Goal: Transaction & Acquisition: Purchase product/service

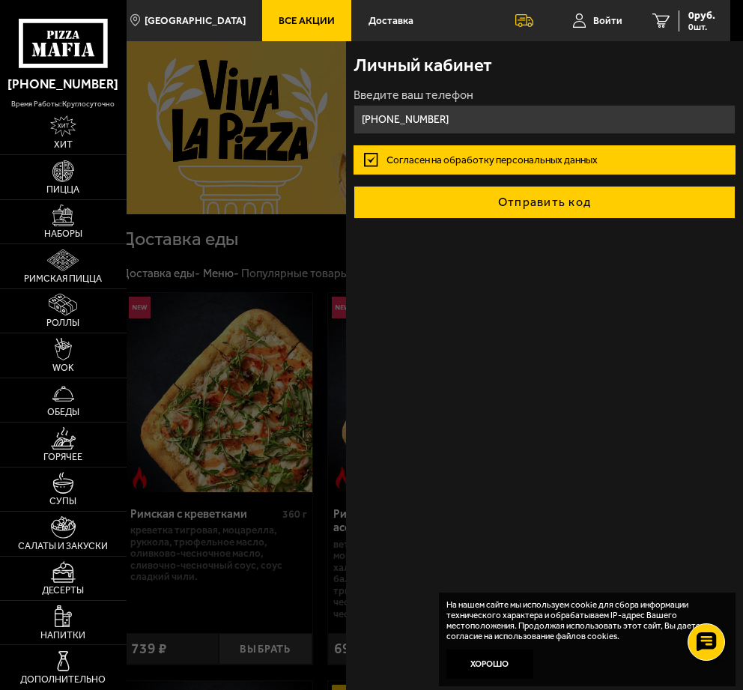
type input "[PHONE_NUMBER]"
click at [585, 207] on button "Отправить код" at bounding box center [543, 202] width 381 height 33
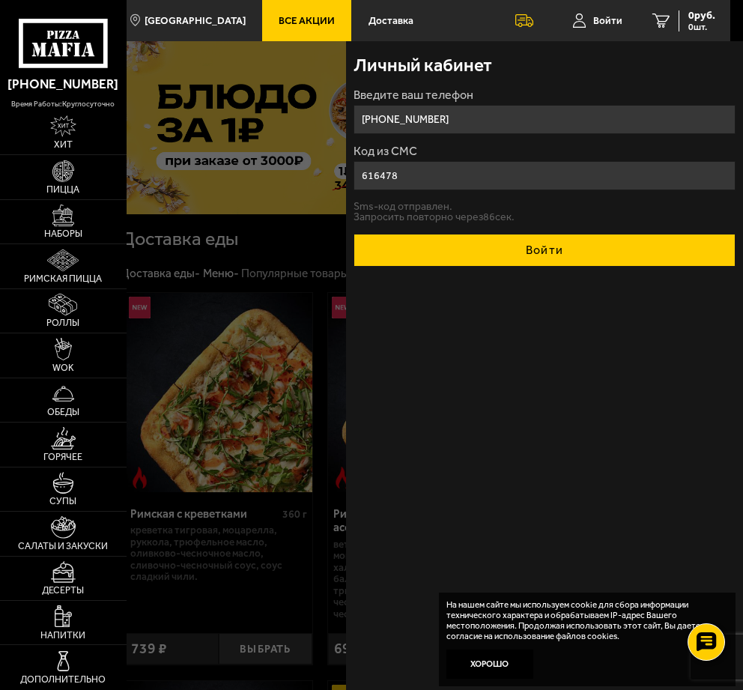
type input "616478"
click at [544, 245] on button "Войти" at bounding box center [543, 250] width 381 height 33
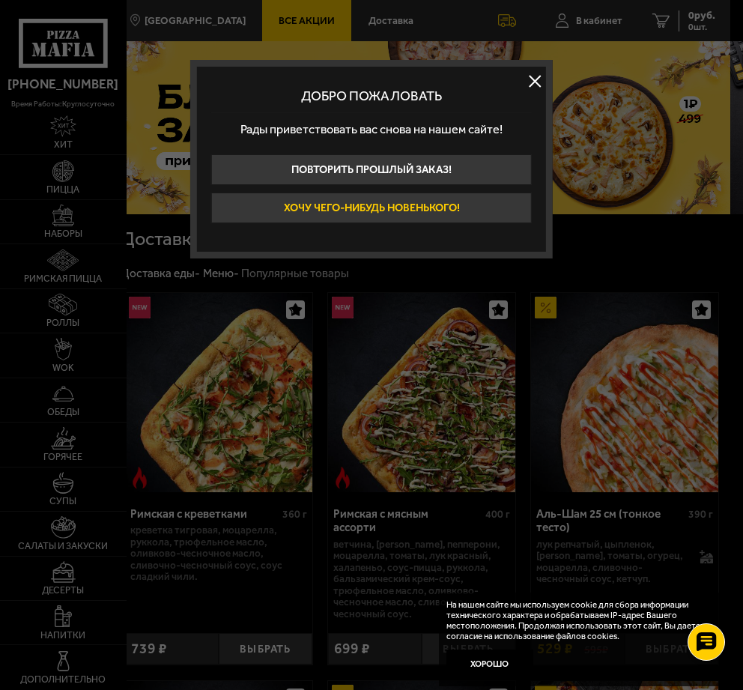
click at [442, 208] on button "Хочу чего-нибудь новенького!" at bounding box center [371, 207] width 320 height 31
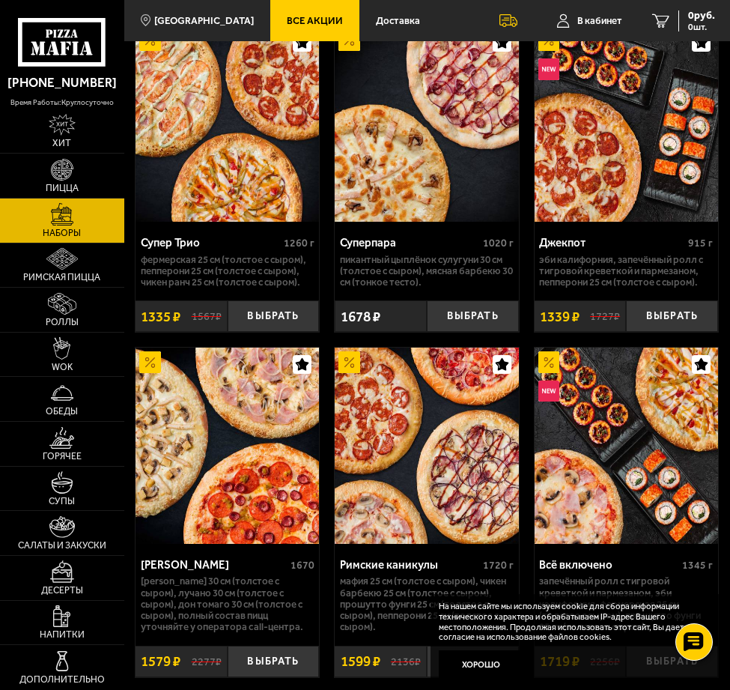
scroll to position [1375, 0]
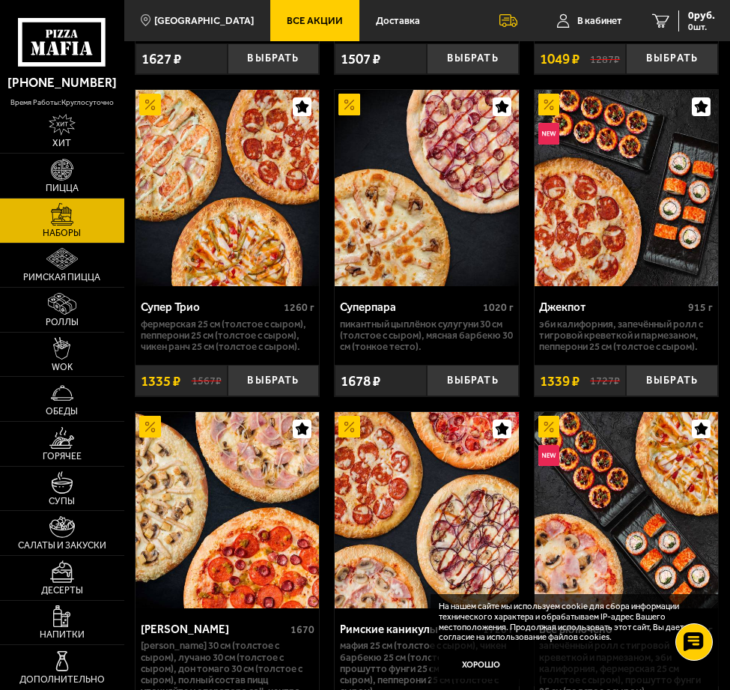
click at [250, 250] on img at bounding box center [227, 188] width 183 height 196
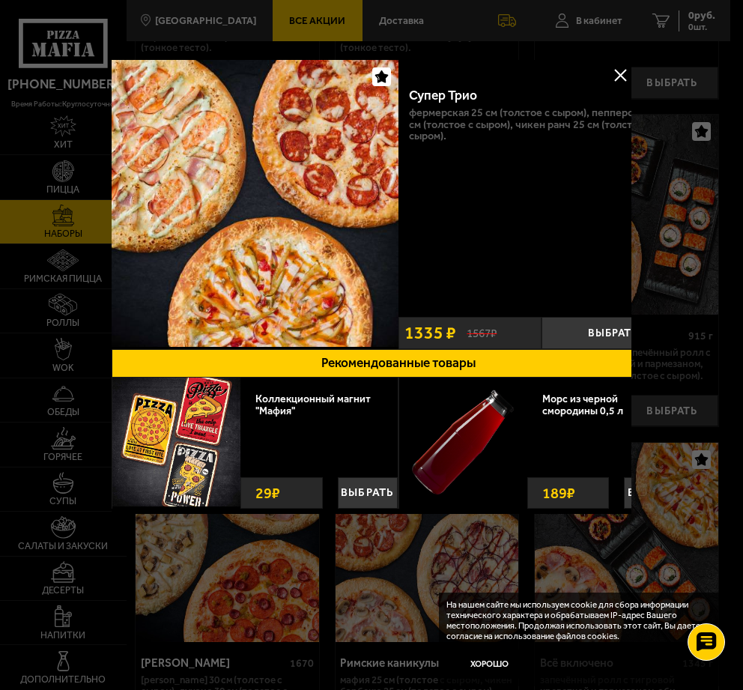
click at [313, 267] on img at bounding box center [255, 203] width 287 height 287
click at [600, 332] on button "Выбрать" at bounding box center [612, 333] width 143 height 32
click at [624, 73] on button at bounding box center [620, 75] width 22 height 22
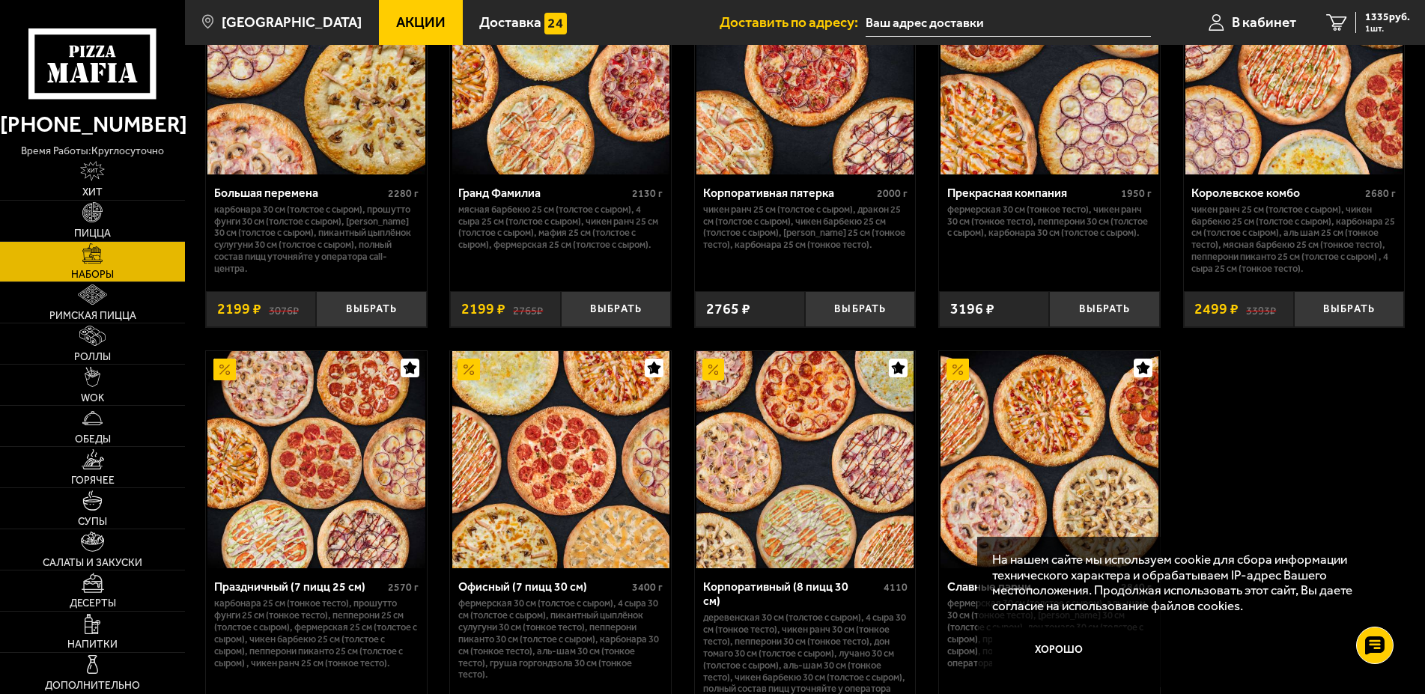
scroll to position [1604, 0]
